Goal: Task Accomplishment & Management: Use online tool/utility

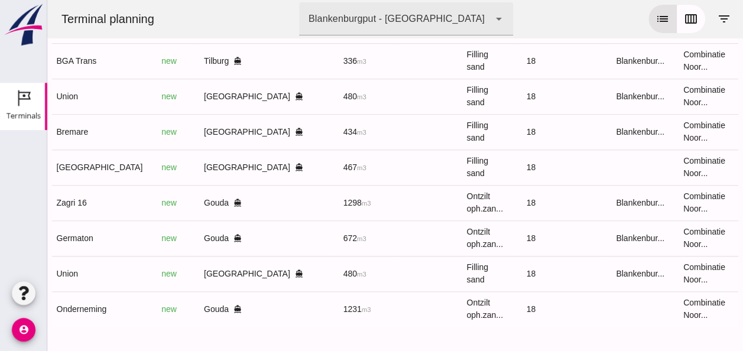
scroll to position [0, 309]
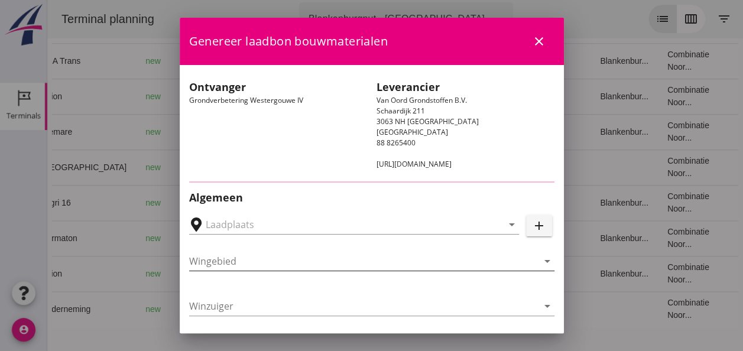
type input "Loswal Fa. J. Bos&Zonen, [GEOGRAPHIC_DATA]"
type input "Zagri 16"
type input "[PERSON_NAME]"
type input "1298"
type input "Ontzilt oph.zand [75] (6120)"
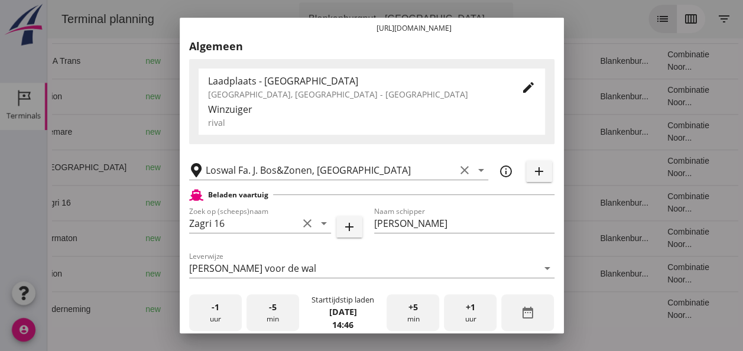
scroll to position [296, 0]
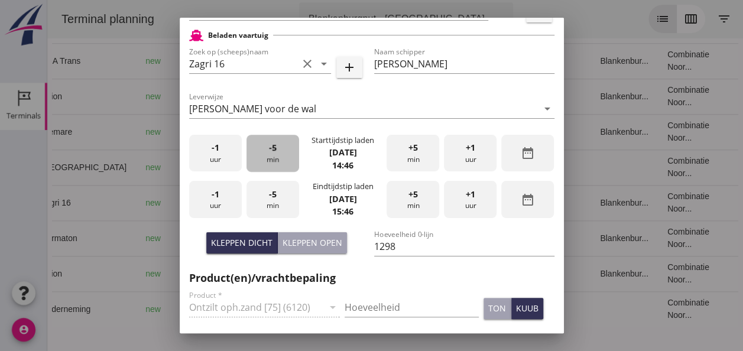
click at [270, 160] on div "-5 min" at bounding box center [273, 153] width 53 height 37
click at [224, 161] on div "-1 uur" at bounding box center [215, 153] width 53 height 37
click at [210, 200] on div "-1 uur" at bounding box center [215, 199] width 53 height 37
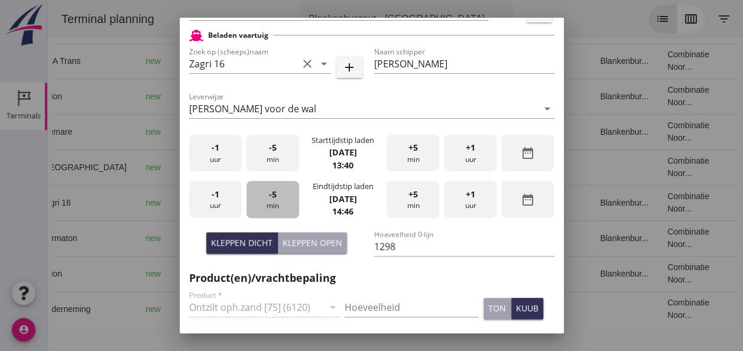
click at [286, 199] on div "-5 min" at bounding box center [273, 199] width 53 height 37
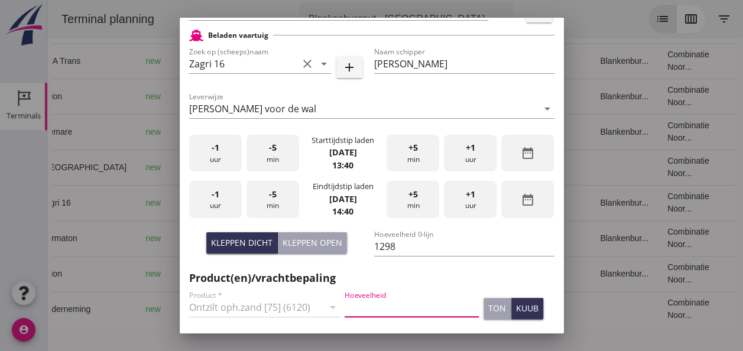
drag, startPoint x: 366, startPoint y: 303, endPoint x: 391, endPoint y: 300, distance: 24.9
click at [366, 304] on input "Hoeveelheid" at bounding box center [412, 307] width 134 height 19
type input "1298"
click at [524, 312] on div "kuub" at bounding box center [527, 308] width 22 height 12
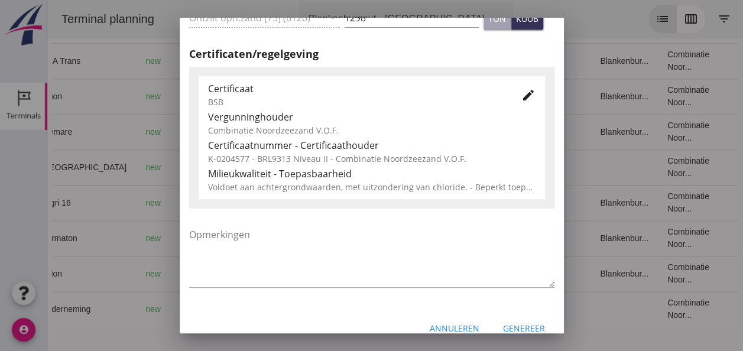
scroll to position [602, 0]
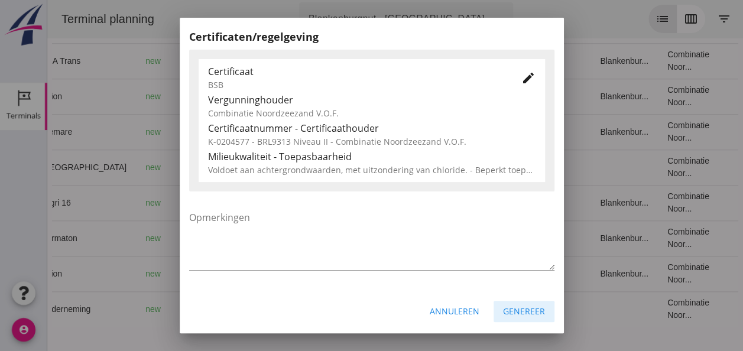
click at [512, 314] on div "Genereer" at bounding box center [524, 311] width 42 height 12
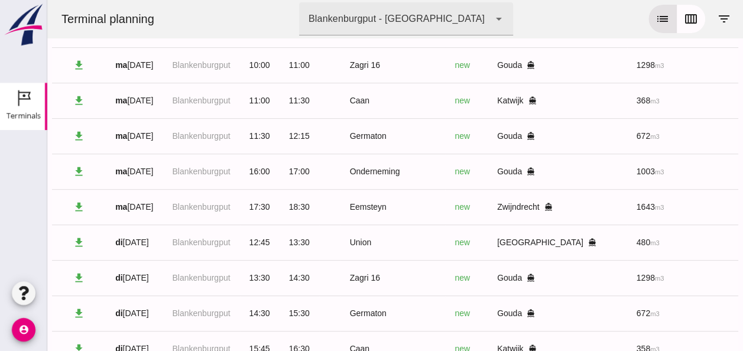
scroll to position [0, 0]
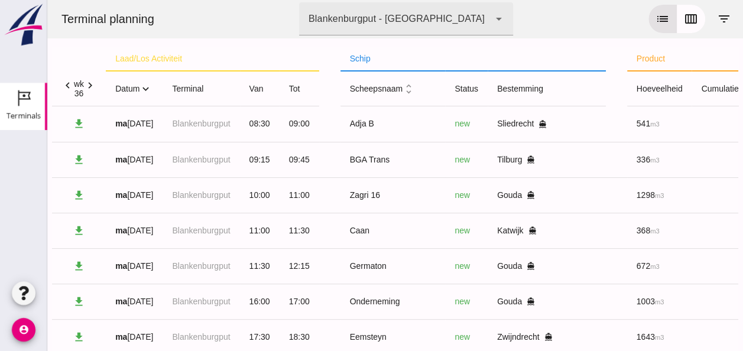
click icon "expand_more"
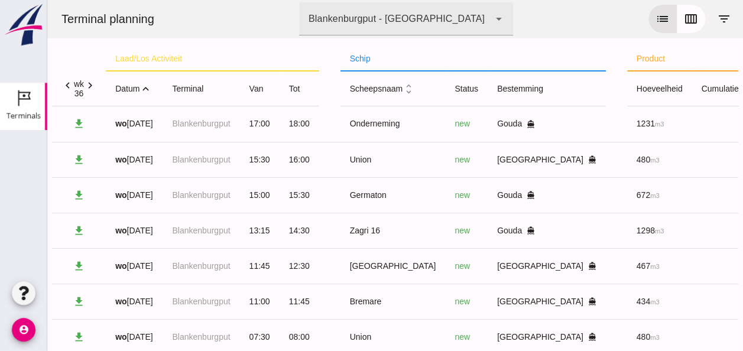
click icon "expand_less"
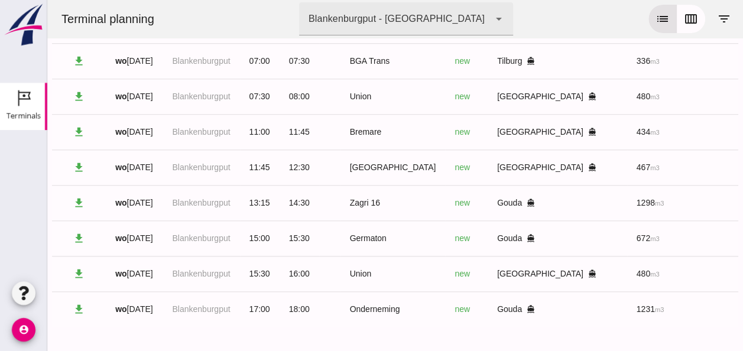
scroll to position [533, 0]
